Goal: Task Accomplishment & Management: Use online tool/utility

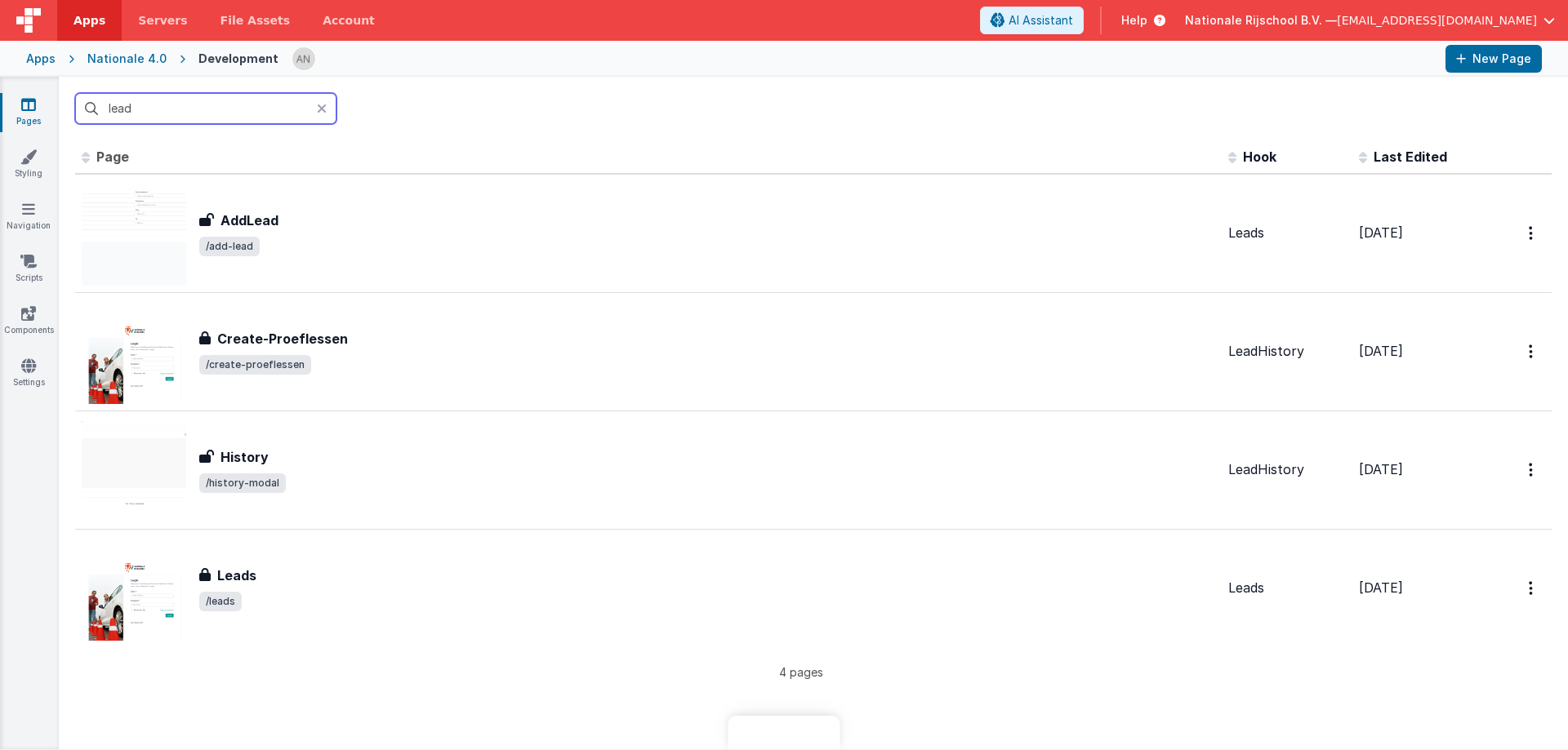
click at [165, 106] on input "lead" at bounding box center [206, 108] width 261 height 31
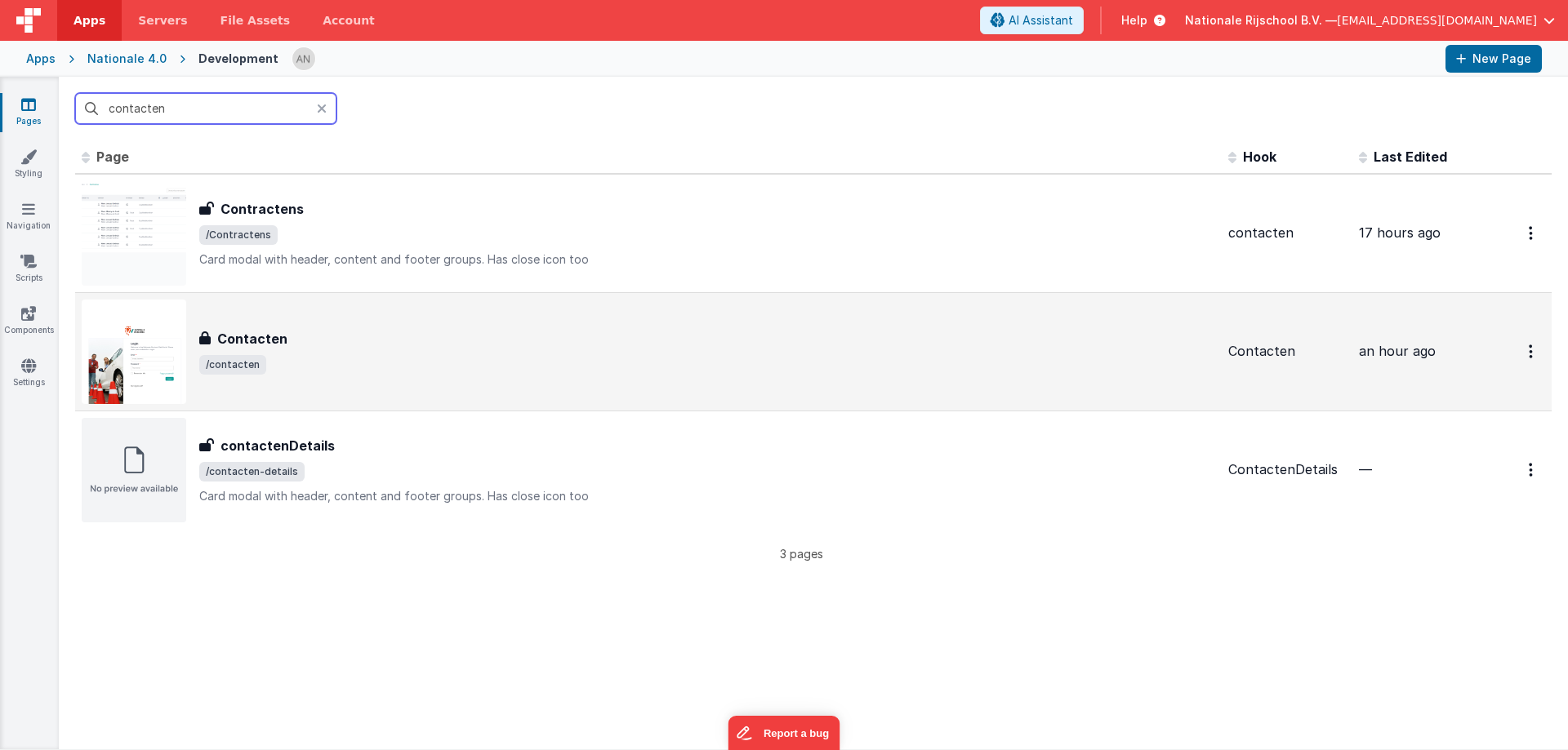
type input "contacten"
click at [320, 359] on span "/contacten" at bounding box center [706, 364] width 1016 height 19
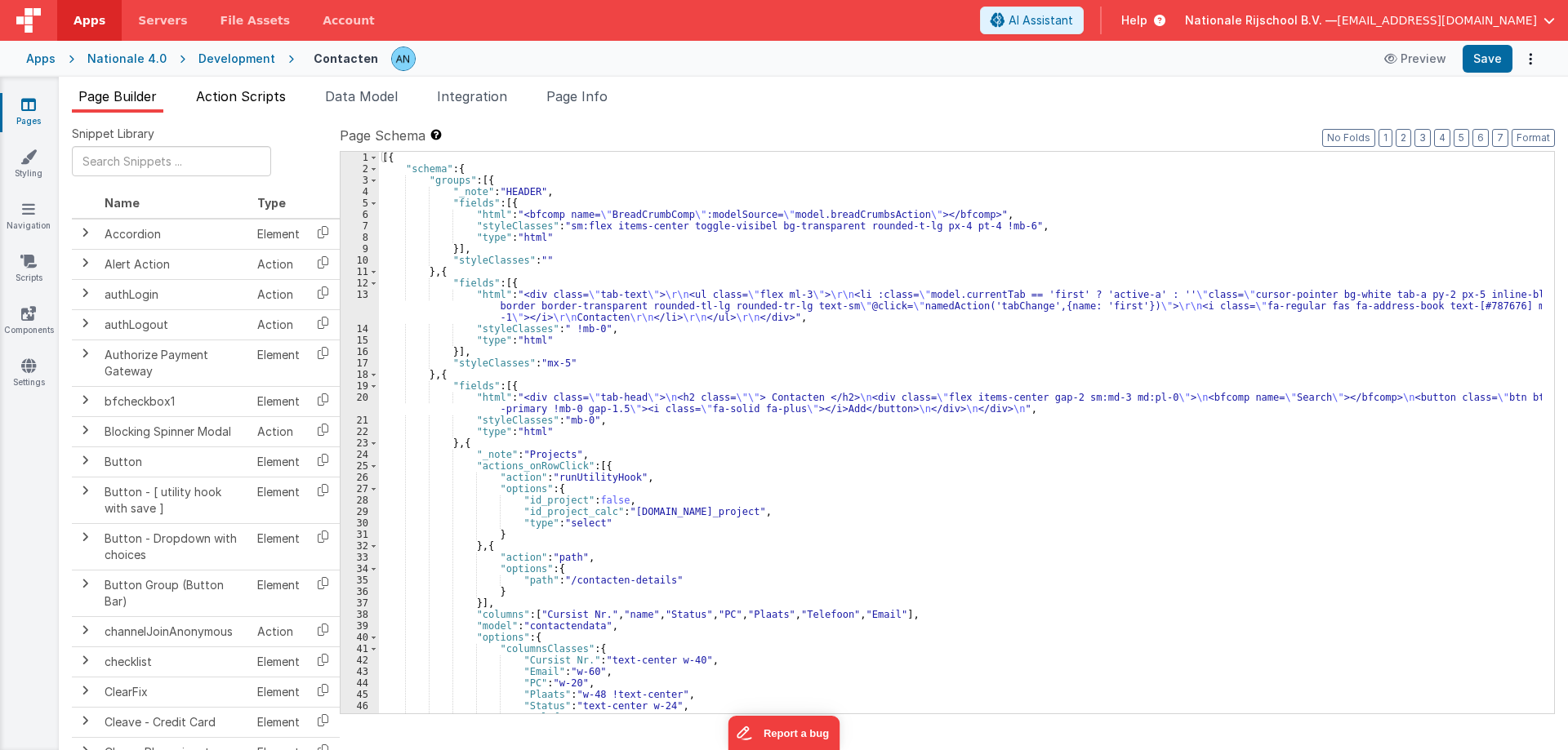
click at [247, 97] on span "Action Scripts" at bounding box center [240, 96] width 90 height 16
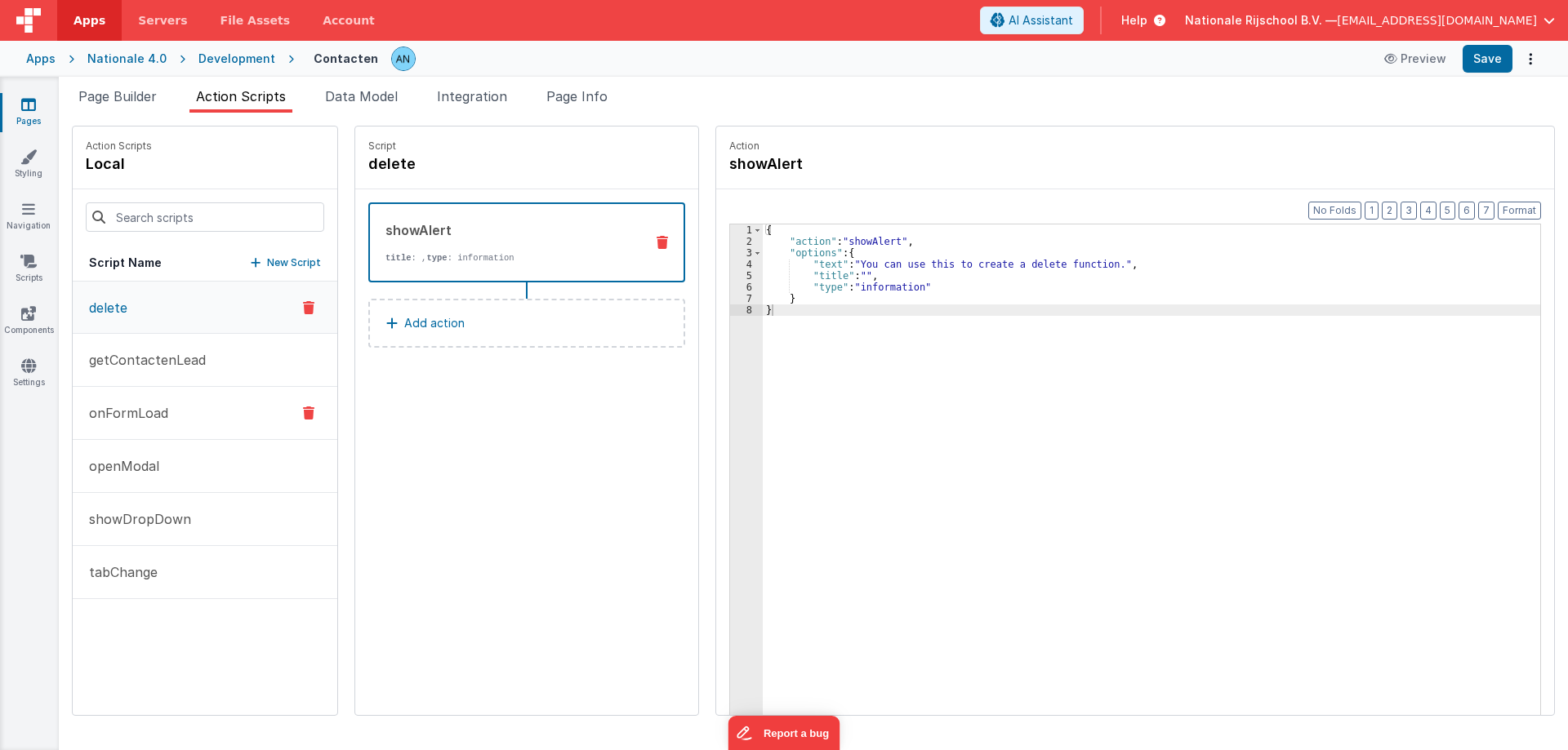
click at [180, 410] on button "onFormLoad" at bounding box center [205, 413] width 265 height 53
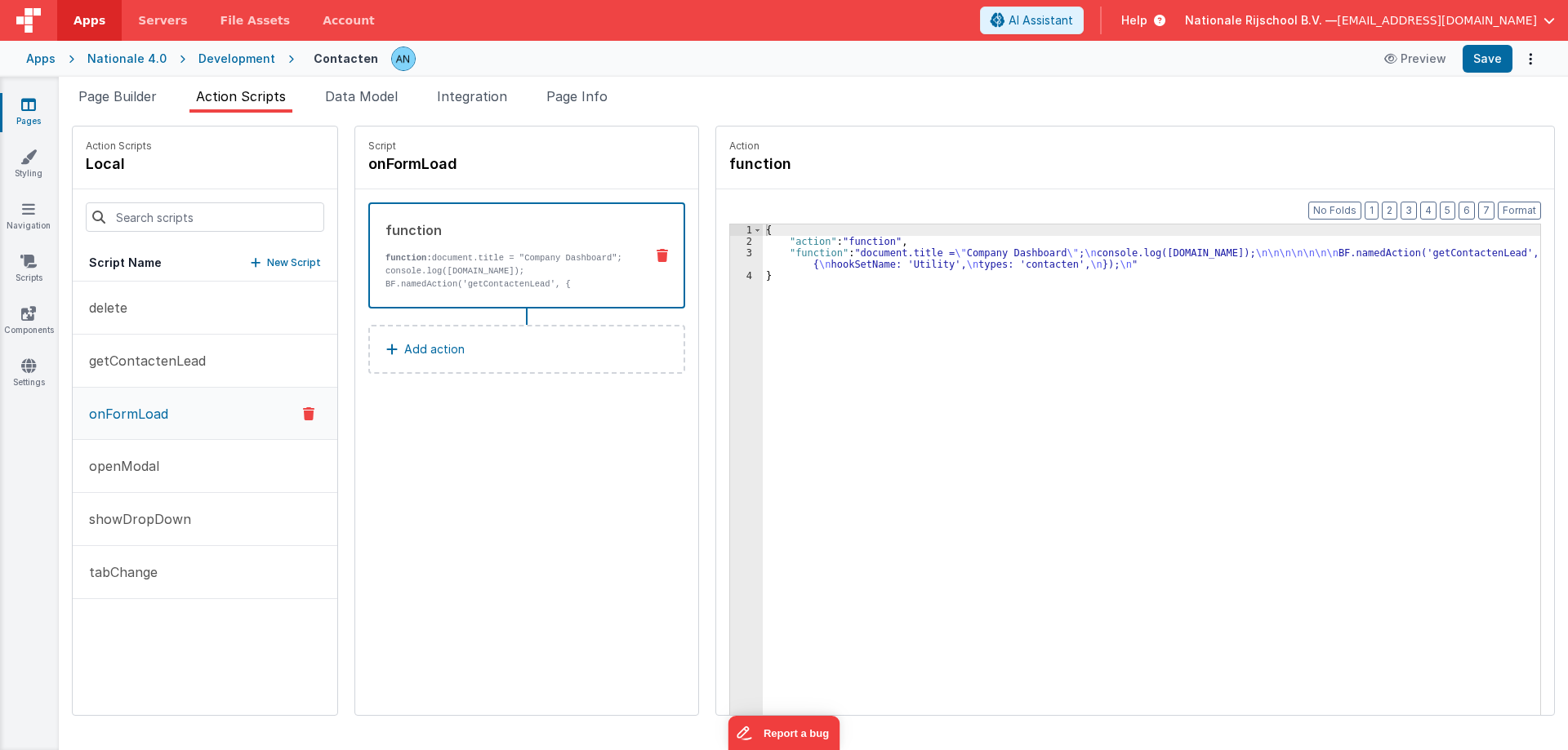
click at [871, 249] on div "{ "action" : "function" , "function" : "document.title = \" Company Dashboard \…" at bounding box center [1159, 506] width 793 height 564
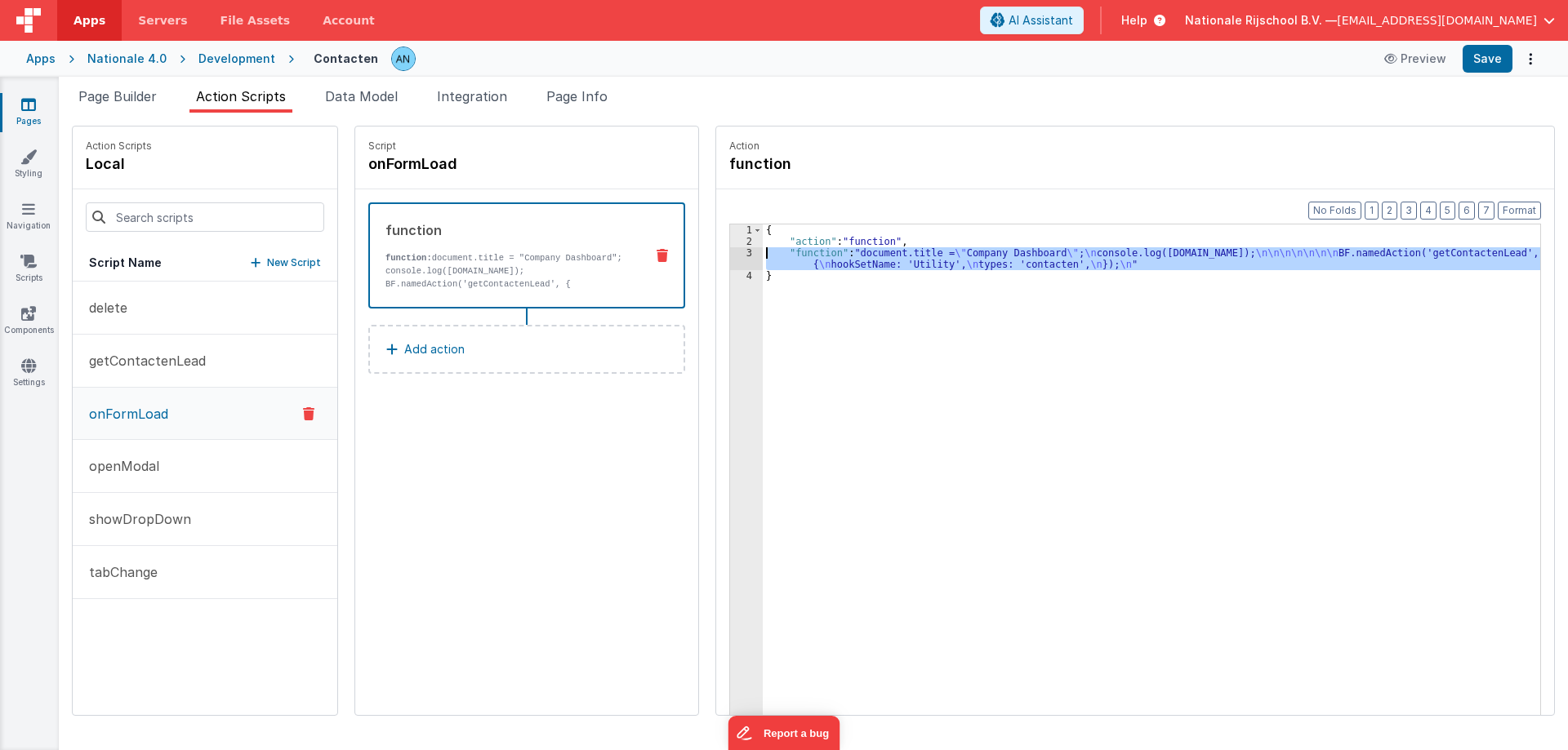
click at [730, 251] on div "3" at bounding box center [746, 258] width 33 height 23
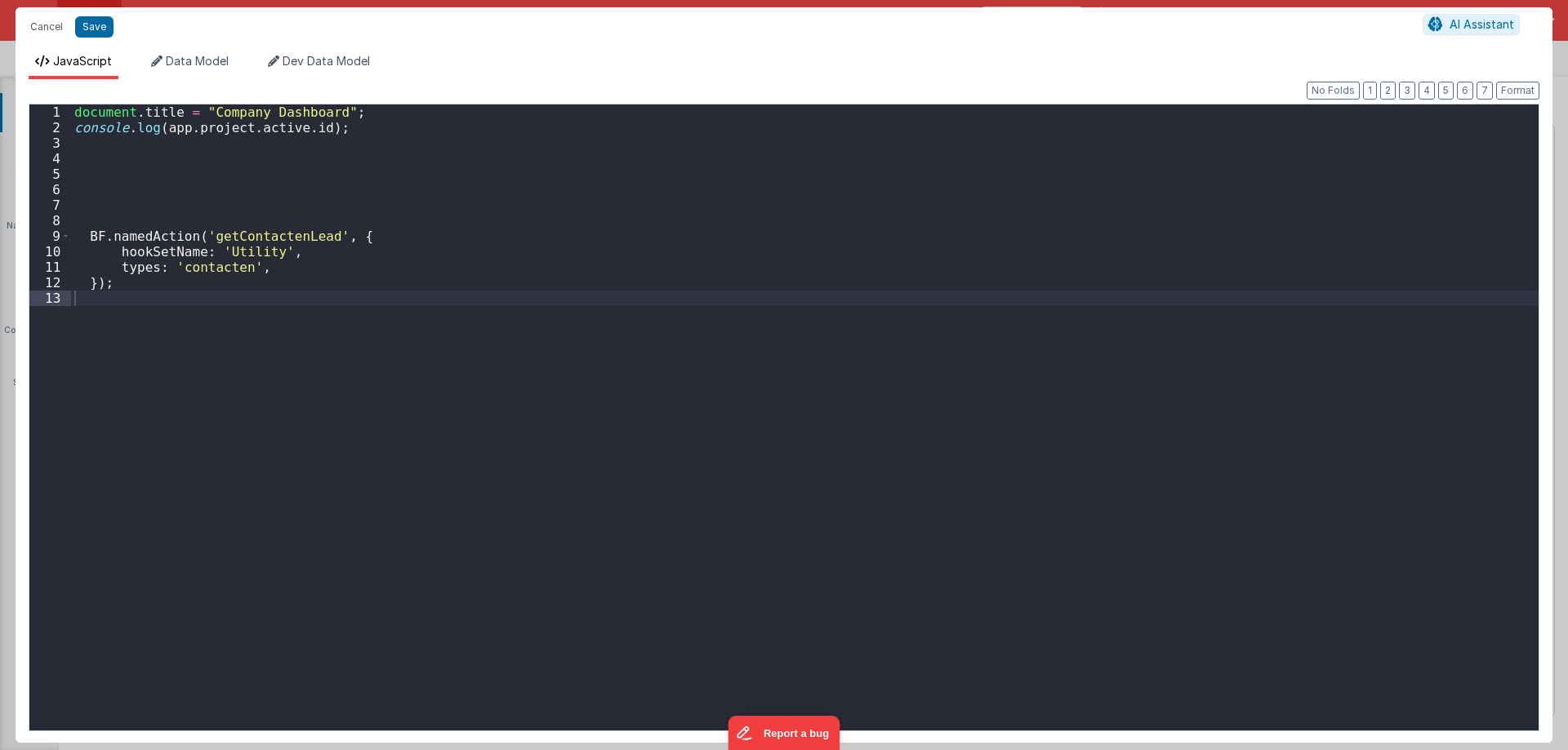
click at [151, 271] on div "document . title = "Company Dashboard" ; console . log ( app . project . active…" at bounding box center [804, 432] width 1468 height 656
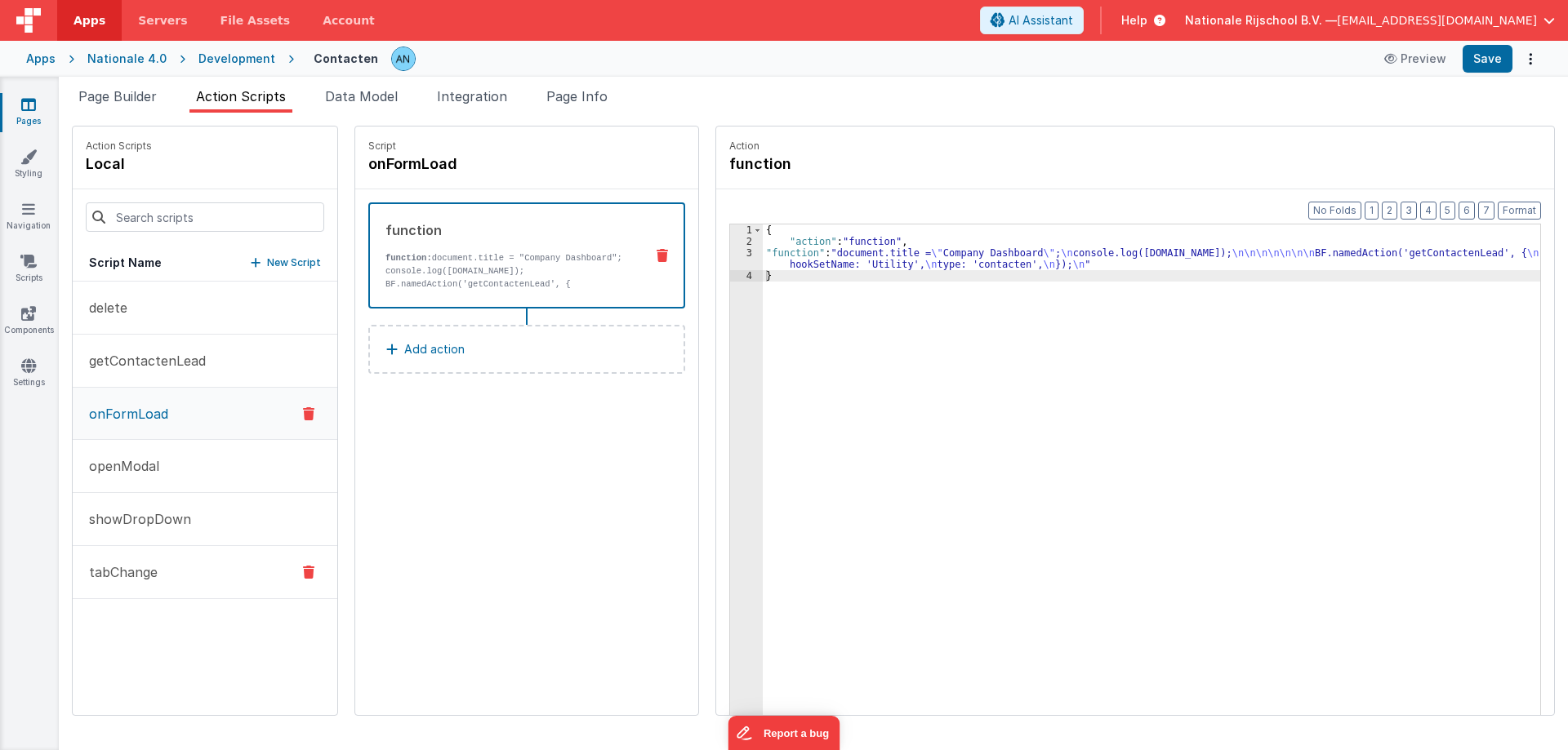
click at [143, 562] on p "tabChange" at bounding box center [118, 571] width 78 height 19
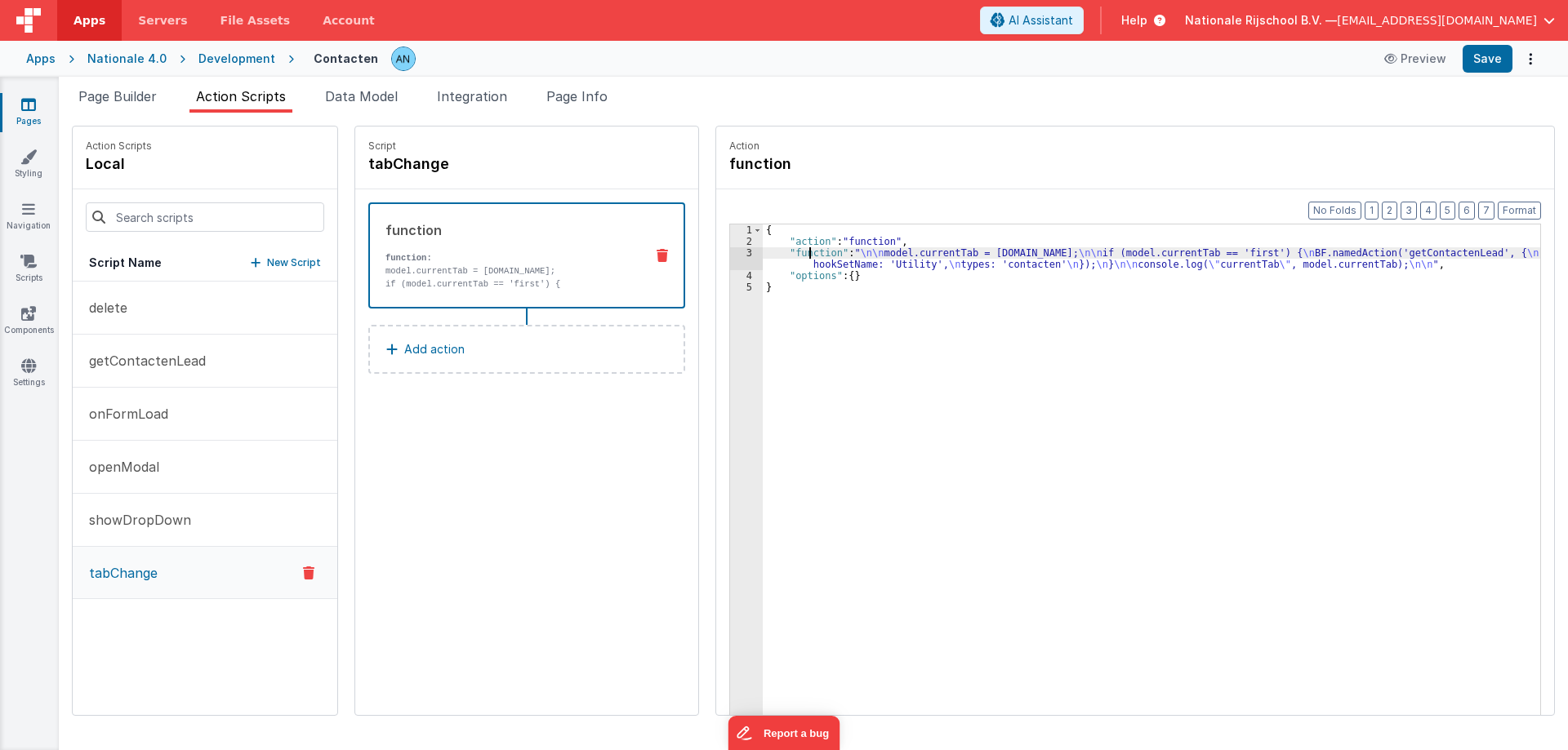
click at [793, 258] on div "{ "action" : "function" , "function" : " \n\n model.currentTab = action.options…" at bounding box center [1159, 506] width 793 height 564
click at [730, 254] on div "3" at bounding box center [746, 258] width 33 height 23
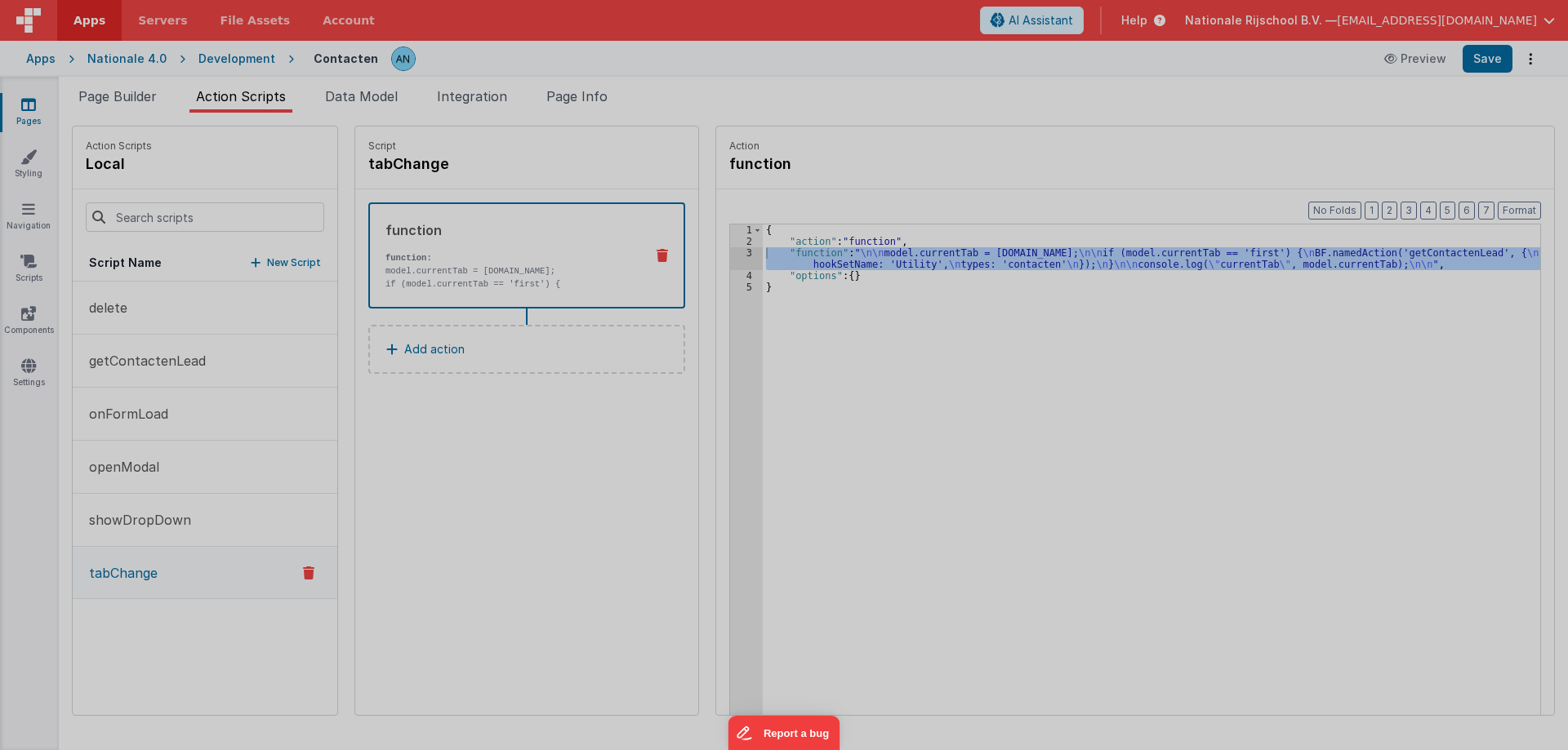
click at [724, 254] on div "model . currentTab = action . options . name ; if ( model . currentTab == 'firs…" at bounding box center [804, 417] width 1468 height 657
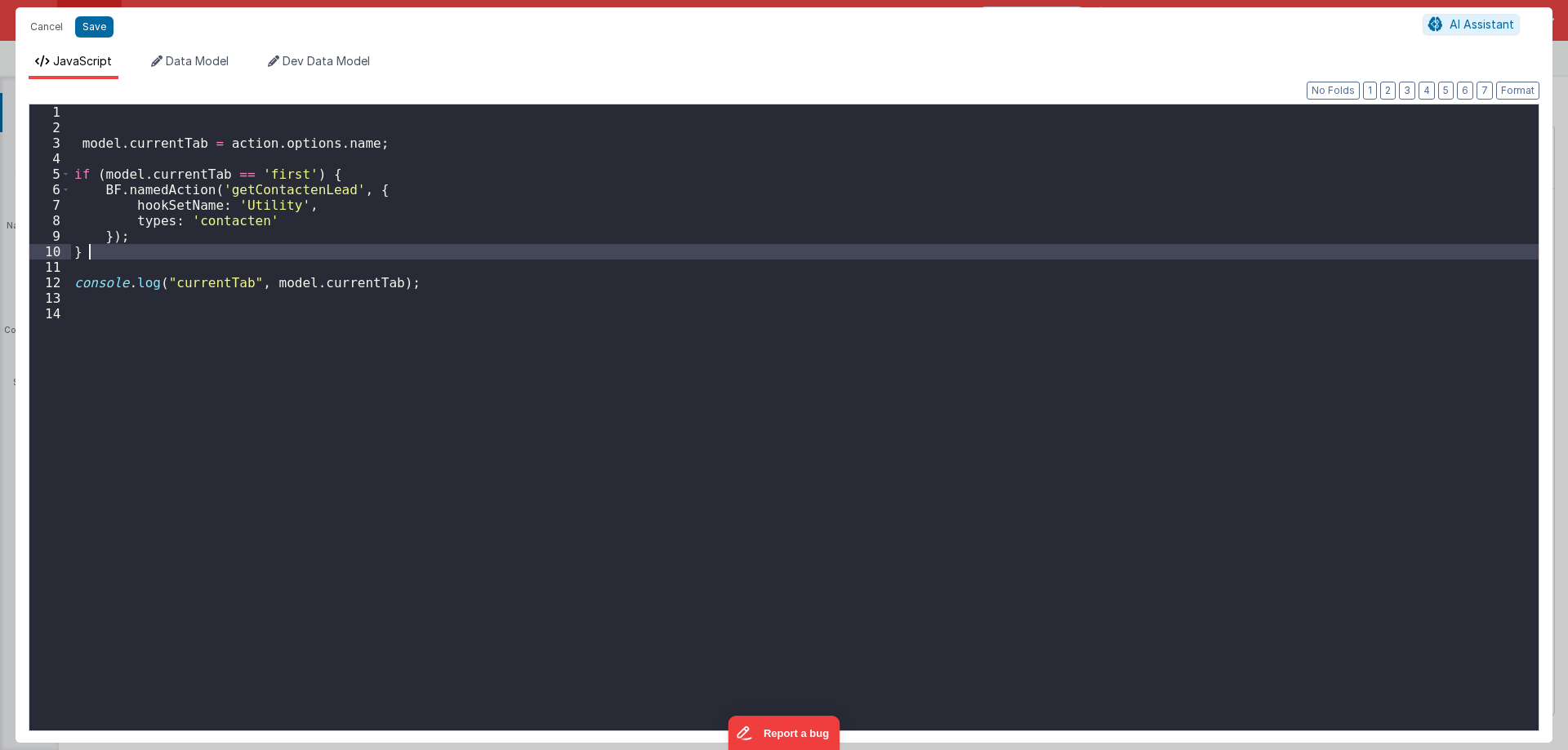
click at [164, 218] on div "model . currentTab = action . options . name ; if ( model . currentTab == 'firs…" at bounding box center [804, 433] width 1468 height 657
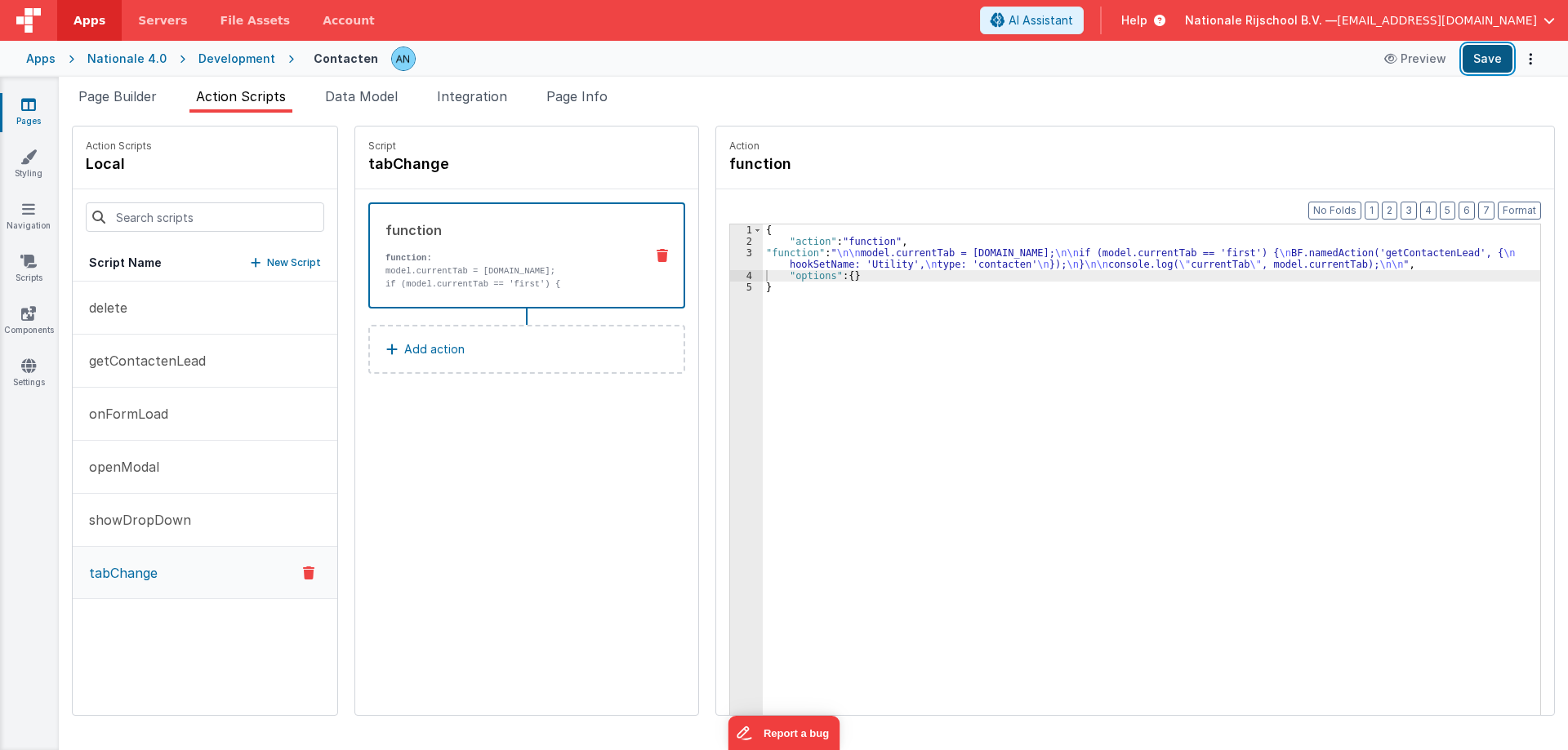
click at [1500, 47] on button "Save" at bounding box center [1487, 58] width 50 height 28
click at [1515, 206] on button "Format" at bounding box center [1518, 210] width 43 height 18
click at [1474, 50] on button "Save" at bounding box center [1487, 58] width 50 height 28
click at [1522, 204] on button "Format" at bounding box center [1518, 210] width 43 height 18
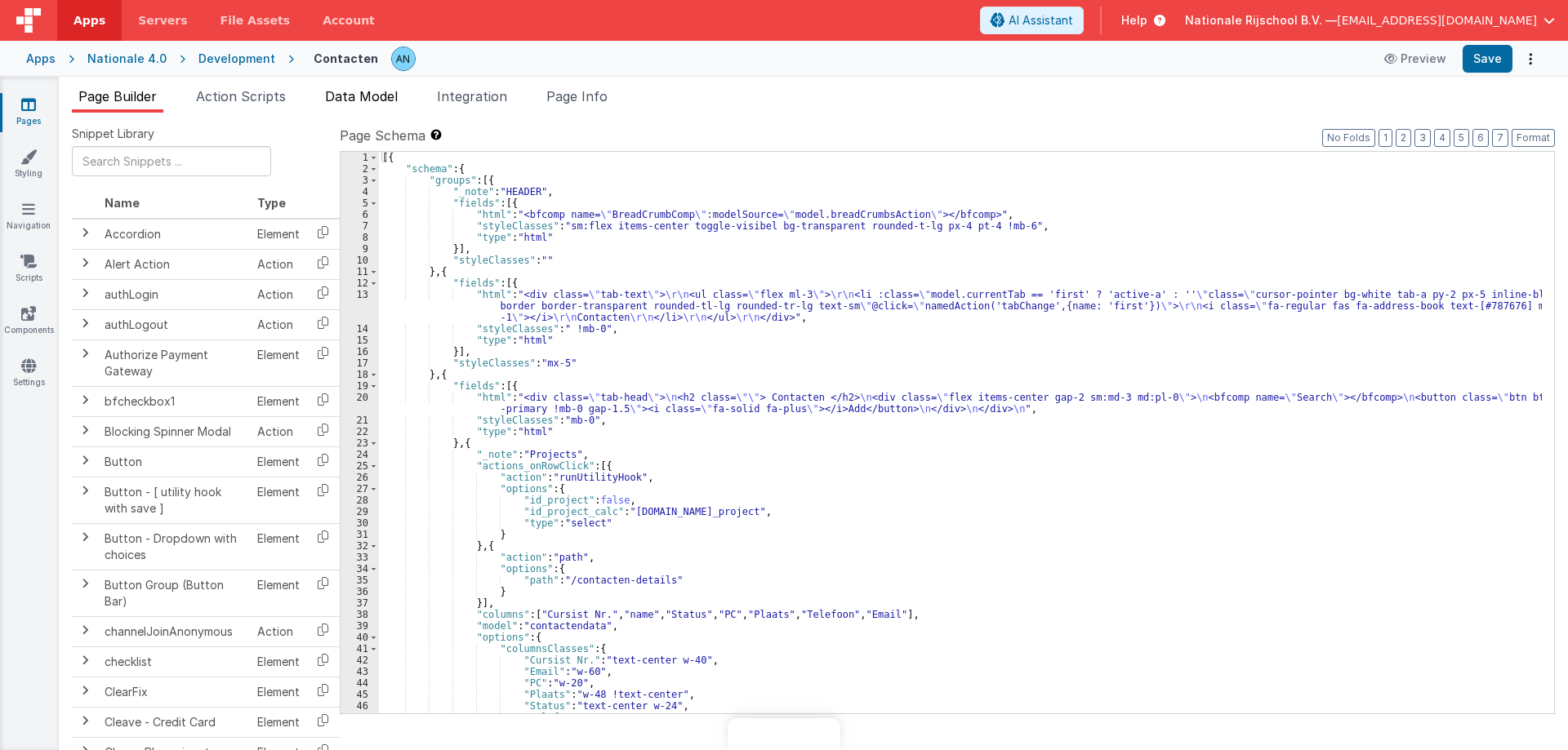
click at [341, 94] on span "Data Model" at bounding box center [362, 96] width 72 height 16
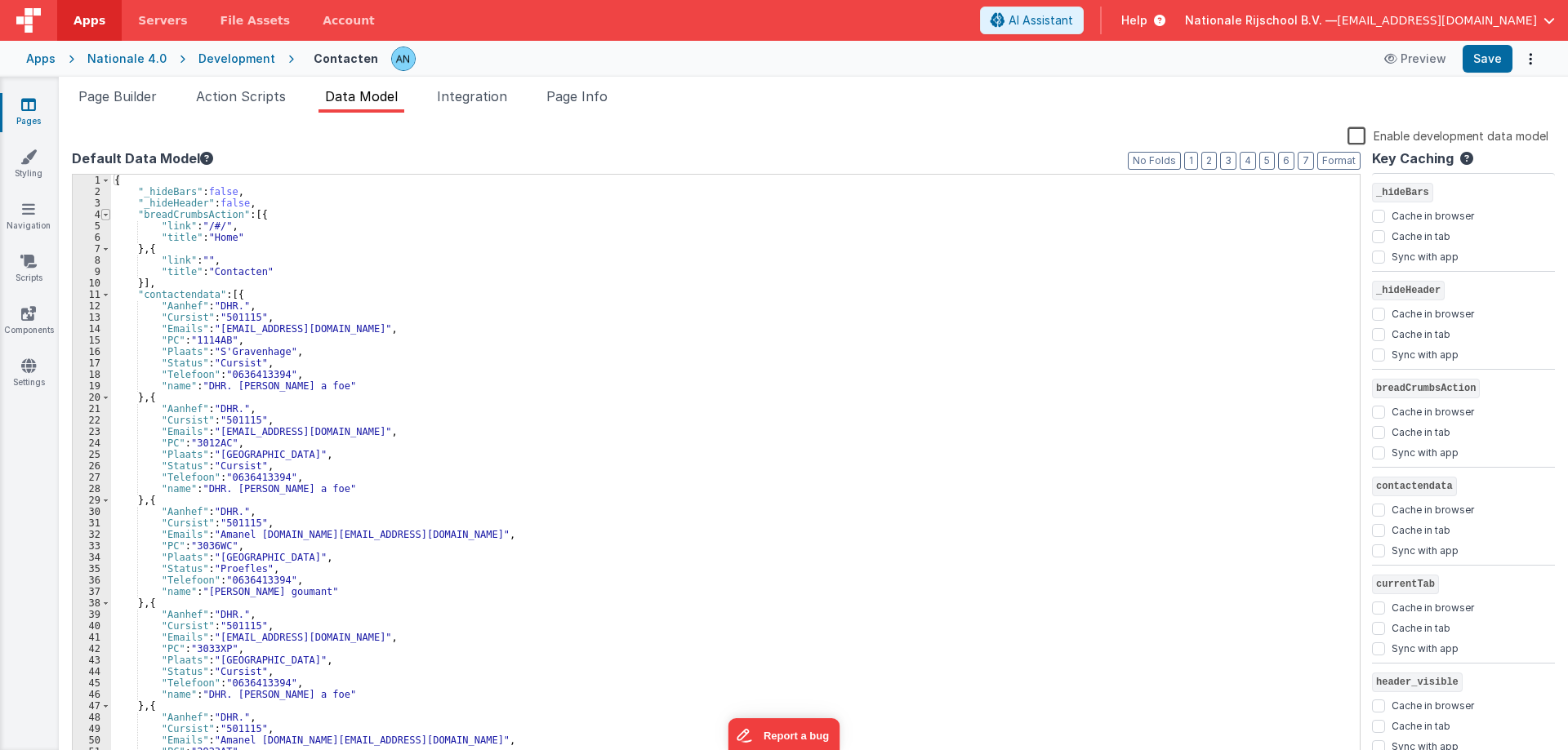
click at [105, 216] on span at bounding box center [105, 215] width 9 height 12
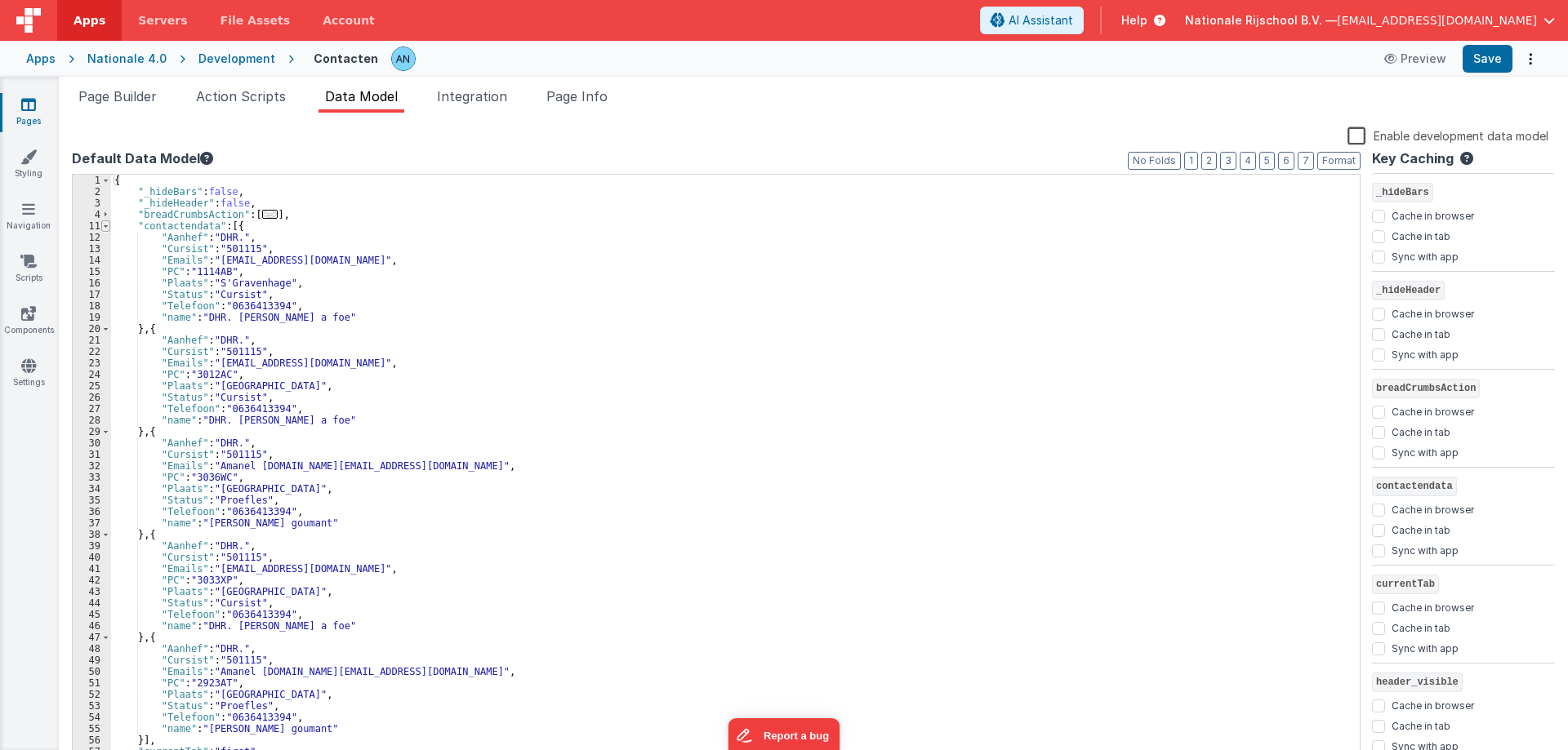
click at [104, 229] on span at bounding box center [105, 227] width 9 height 12
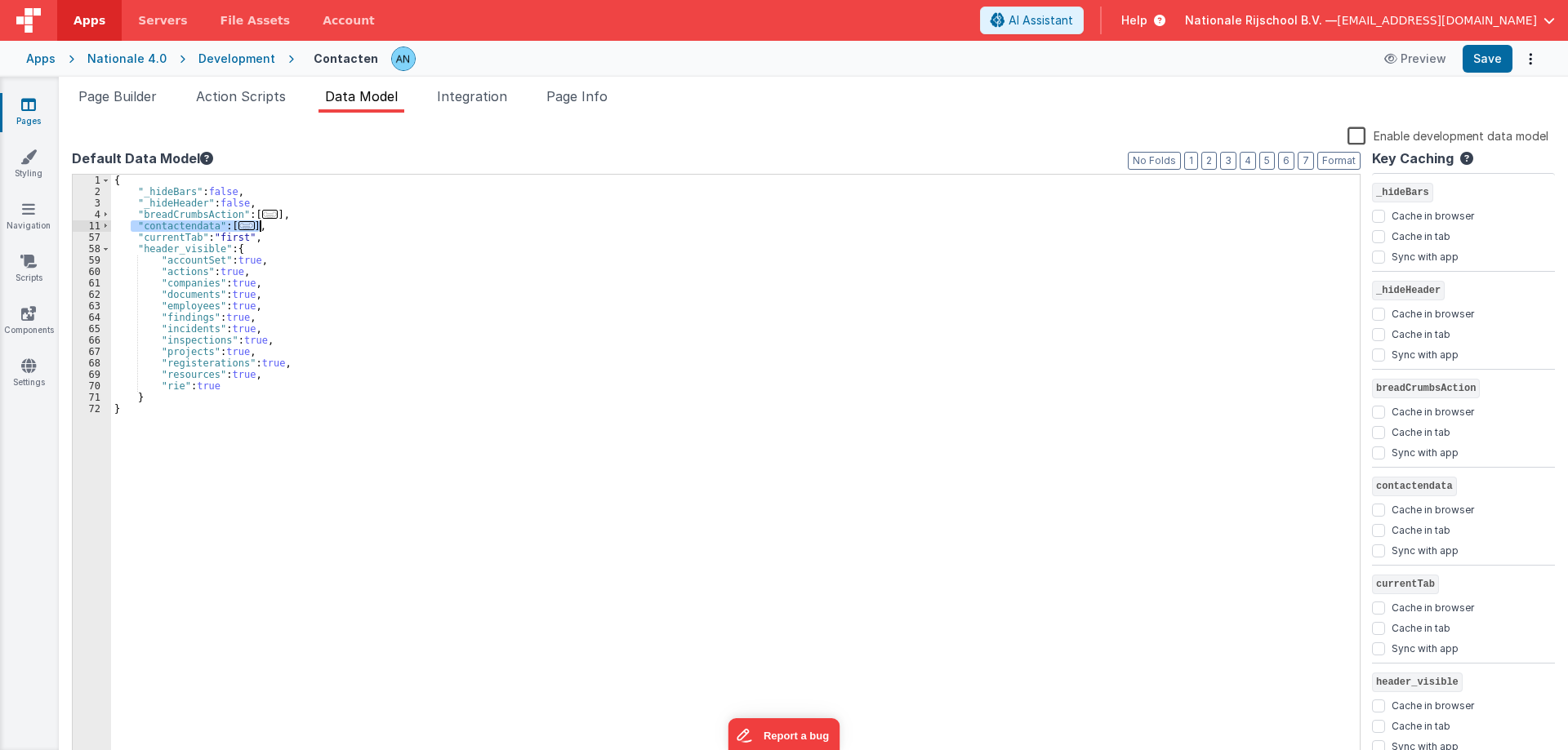
drag, startPoint x: 131, startPoint y: 228, endPoint x: 294, endPoint y: 231, distance: 163.0
click at [294, 231] on div "{ "_hideBars" : false , "_hideHeader" : false , "breadCrumbsAction" : [ ... ] ,…" at bounding box center [735, 480] width 1248 height 612
click at [1493, 47] on button "Save" at bounding box center [1487, 58] width 50 height 28
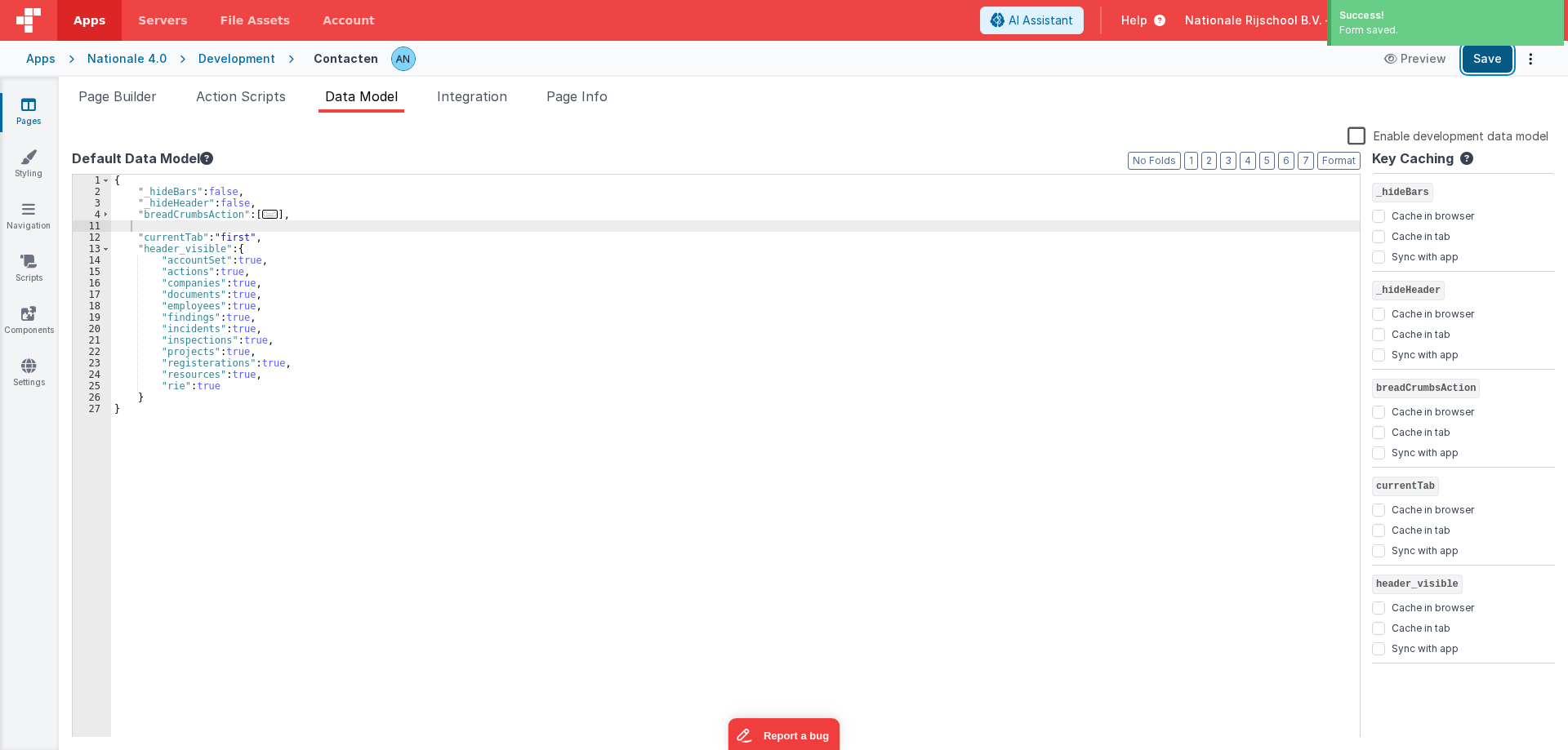
click at [1493, 62] on button "Save" at bounding box center [1487, 58] width 50 height 28
click at [185, 222] on div "{ "_hideBars" : false , "_hideHeader" : false , "breadCrumbsAction" : [ ... ] ,…" at bounding box center [735, 480] width 1248 height 612
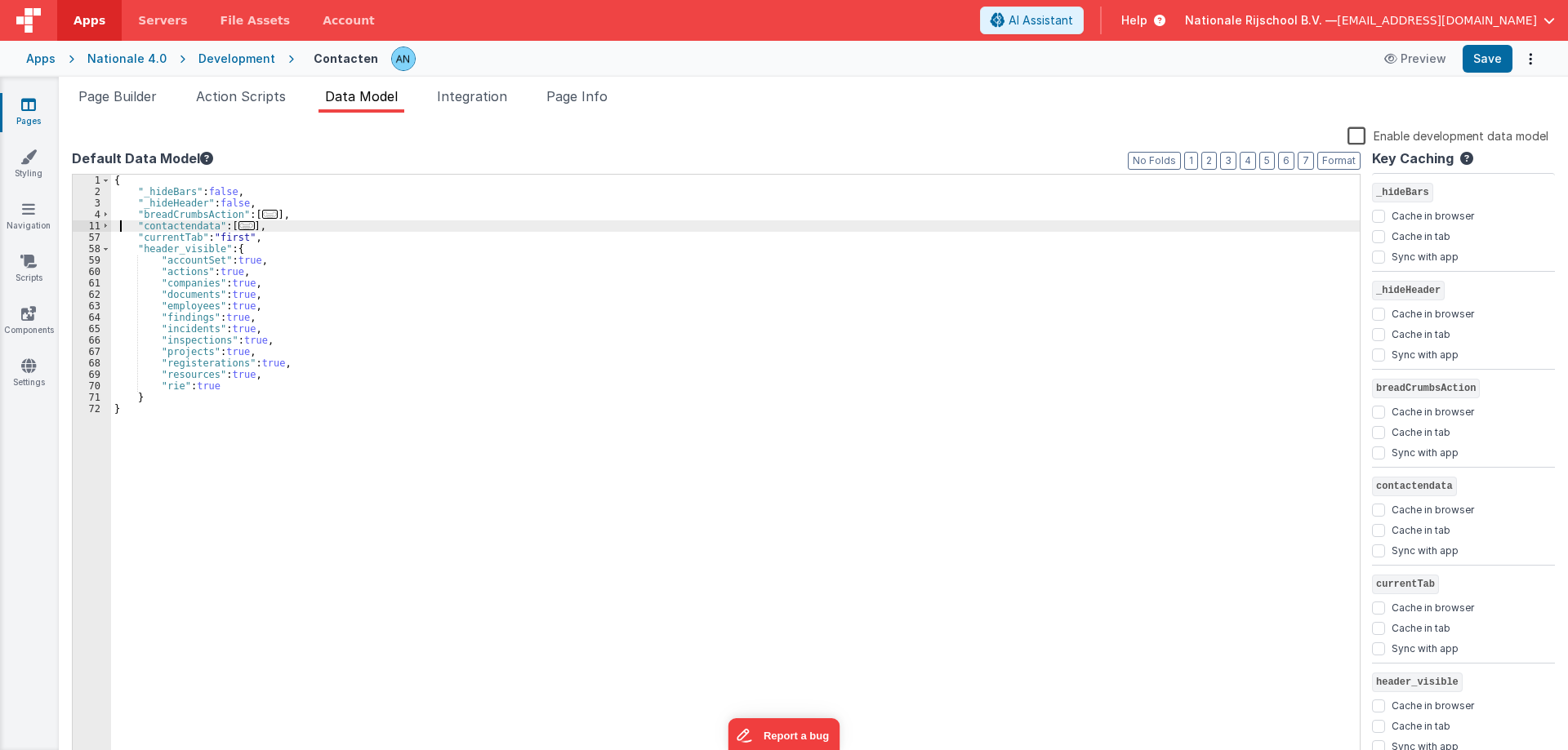
click at [119, 224] on div "{ "_hideBars" : false , "_hideHeader" : false , "breadCrumbsAction" : [ ... ] ,…" at bounding box center [735, 480] width 1248 height 612
click at [290, 223] on div "{ "_hideBars" : false , "_hideHeader" : false , "breadCrumbsAction" : [ ... ] ,…" at bounding box center [735, 480] width 1248 height 612
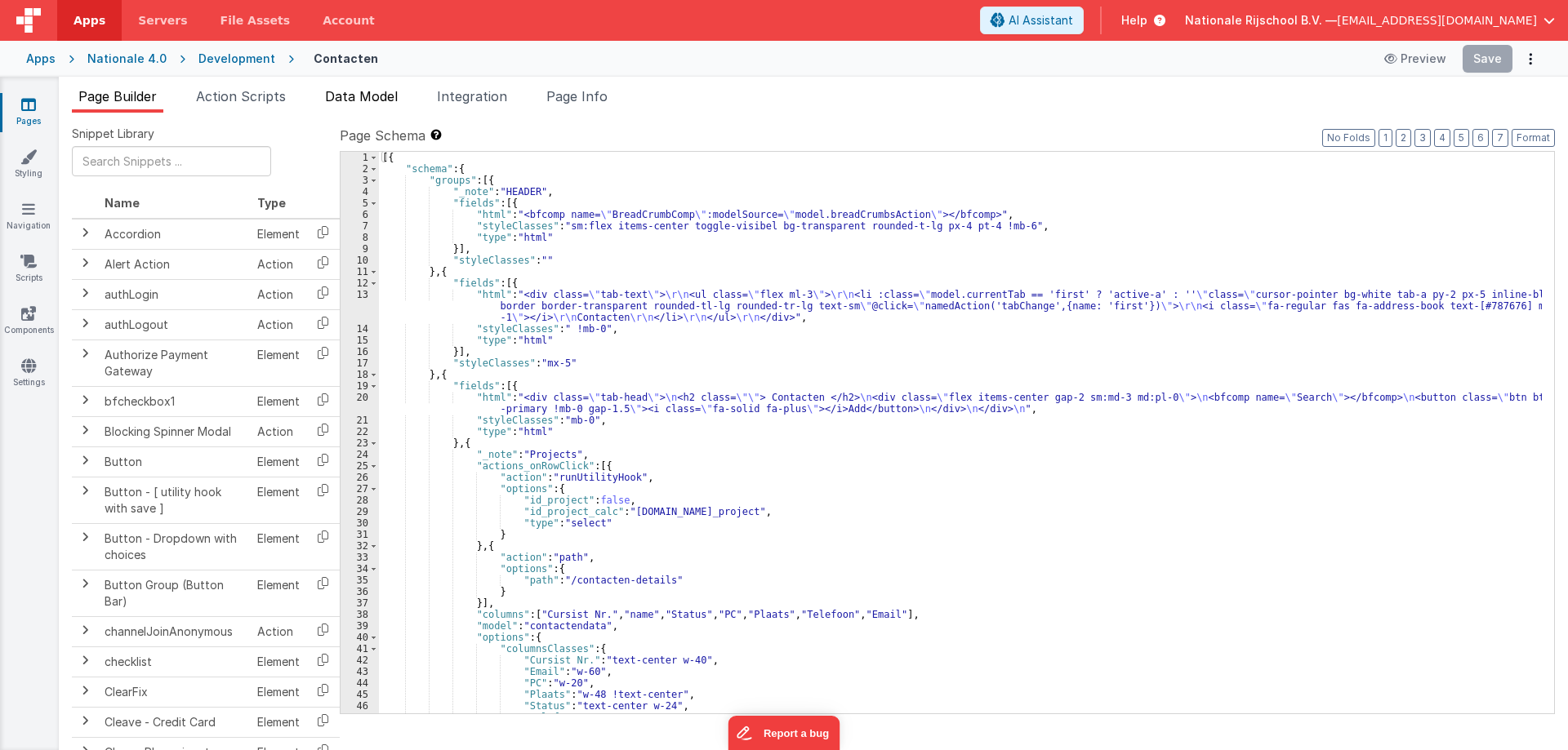
click at [352, 91] on span "Data Model" at bounding box center [362, 96] width 72 height 16
click at [242, 100] on span "Action Scripts" at bounding box center [240, 96] width 90 height 16
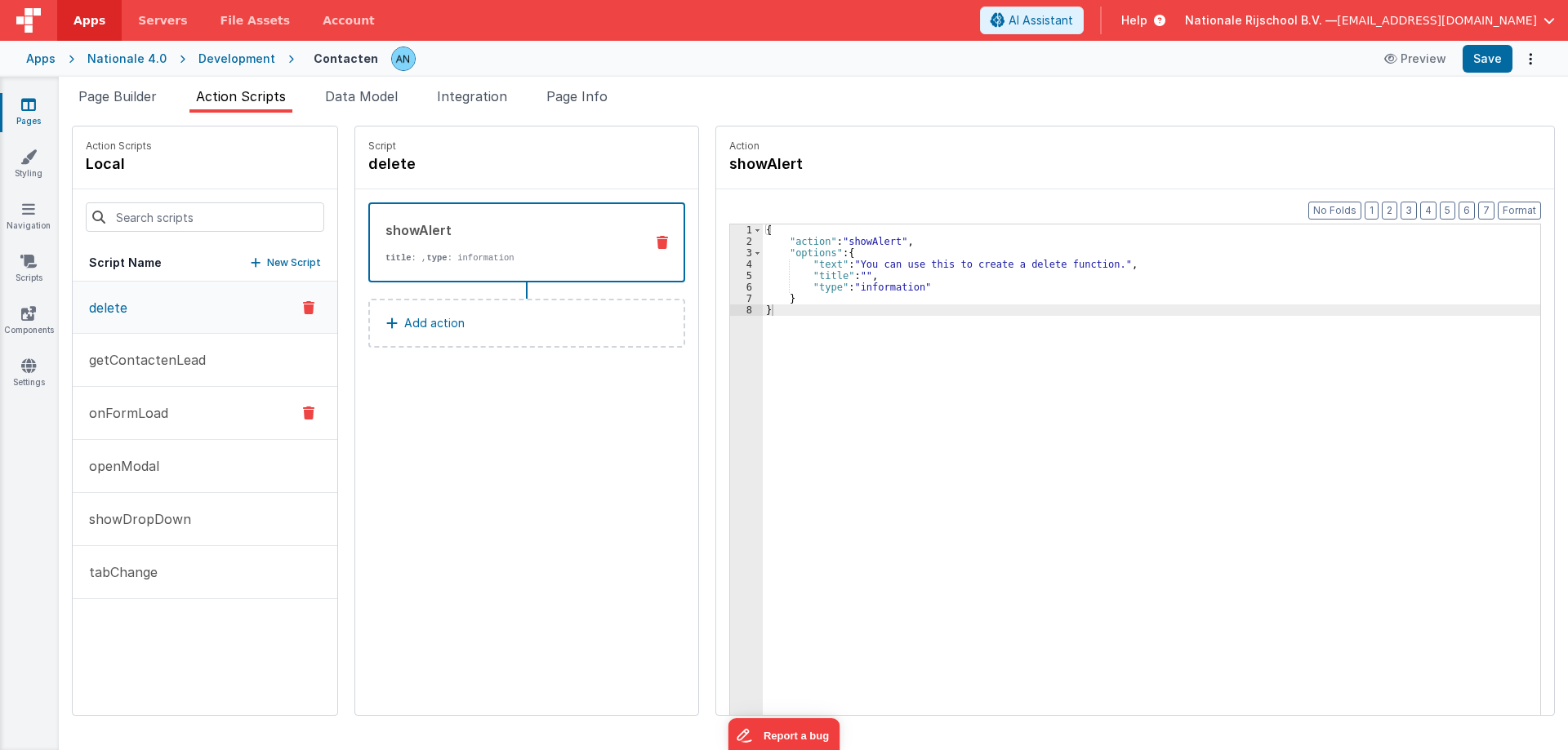
click at [147, 409] on p "onFormLoad" at bounding box center [124, 412] width 89 height 19
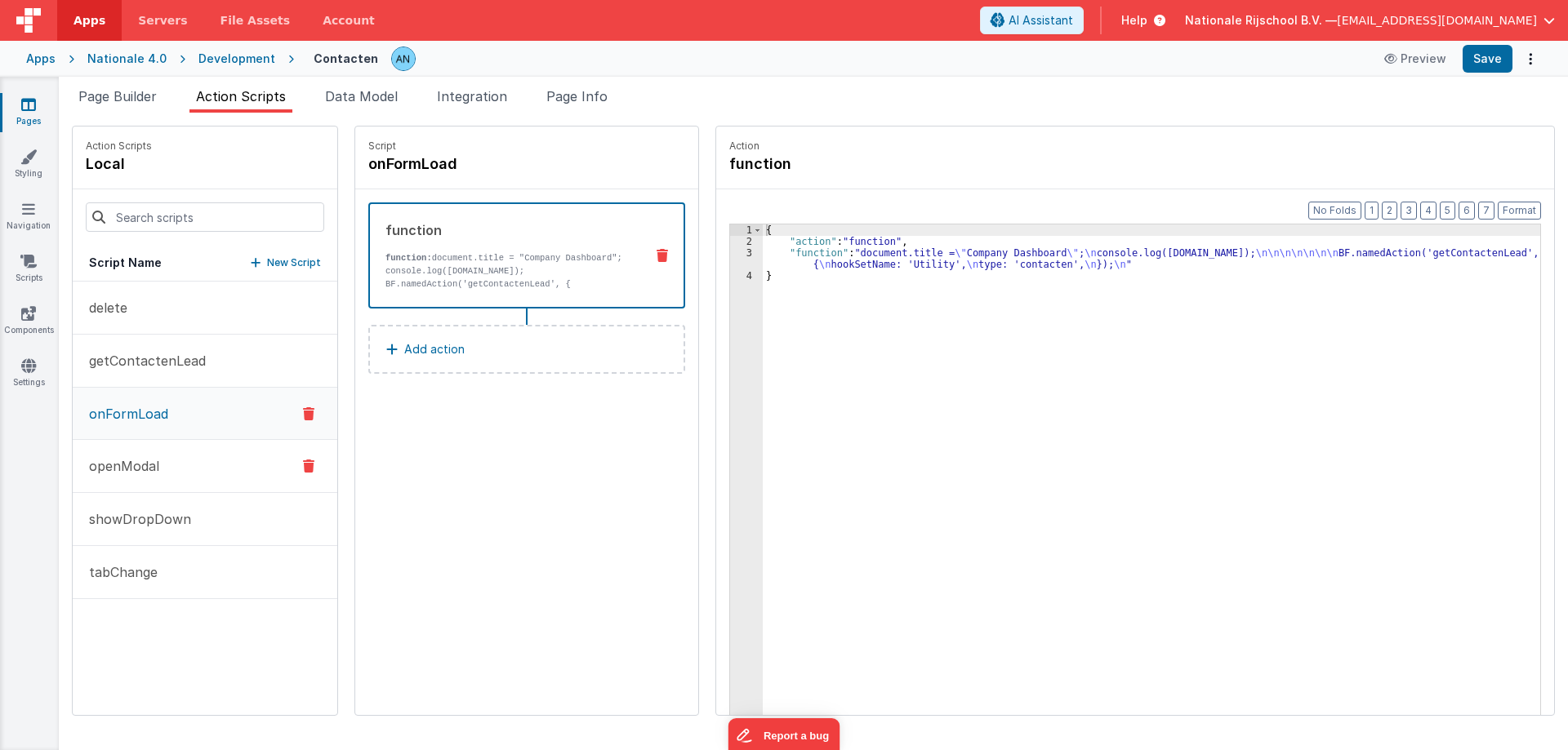
click at [113, 471] on p "openModal" at bounding box center [119, 465] width 80 height 19
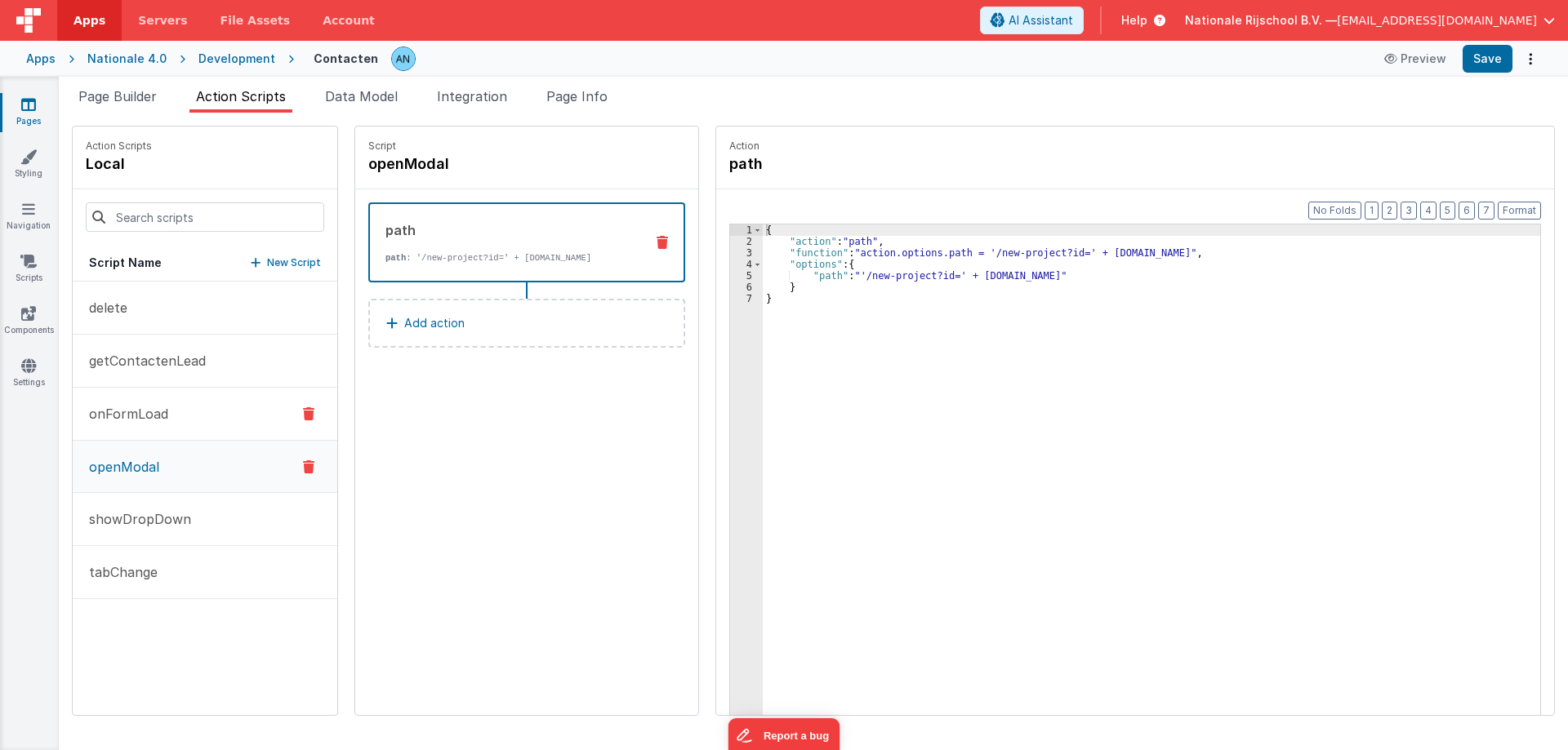
click at [117, 399] on button "onFormLoad" at bounding box center [205, 414] width 265 height 53
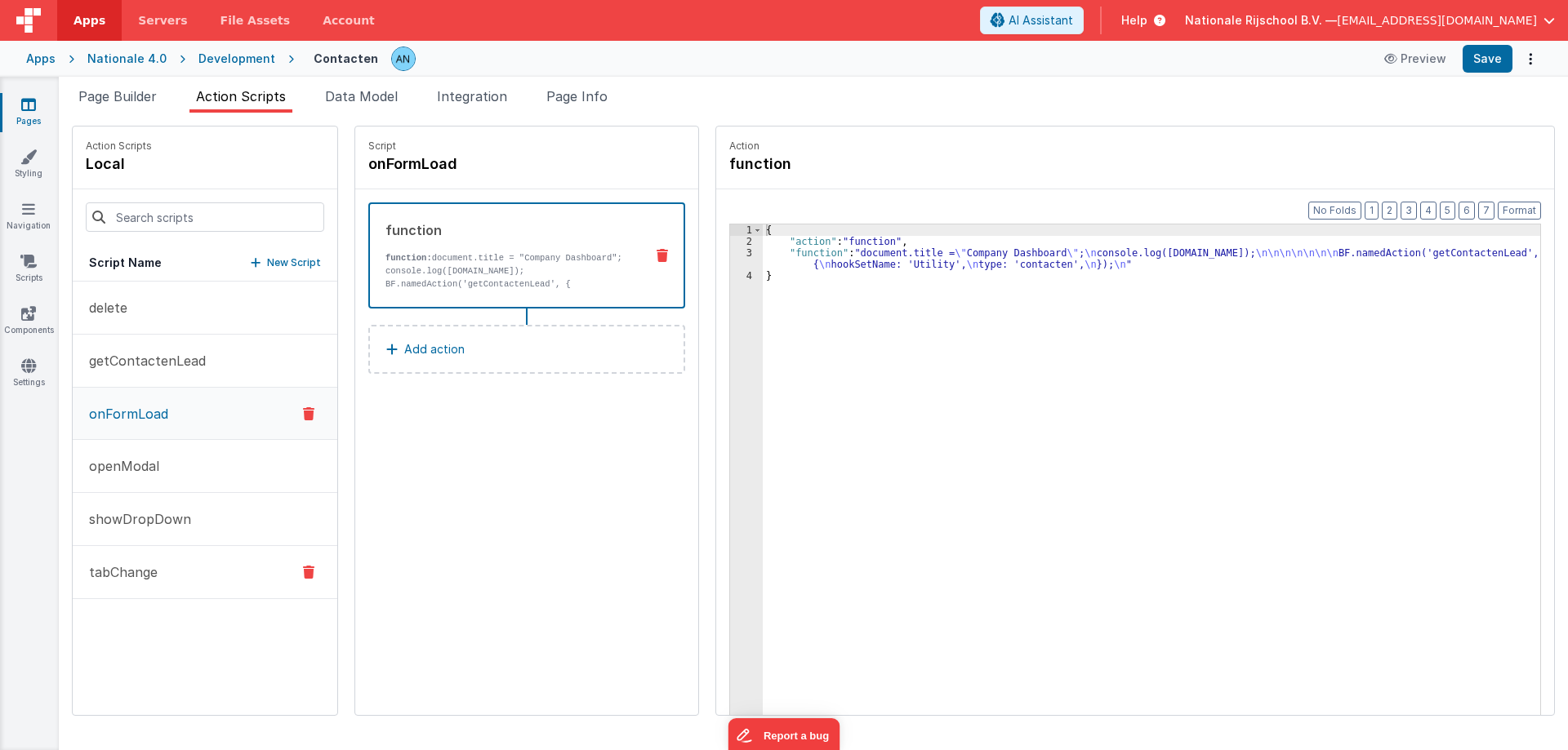
click at [139, 559] on button "tabChange" at bounding box center [205, 572] width 265 height 53
